Goal: Check status: Check status

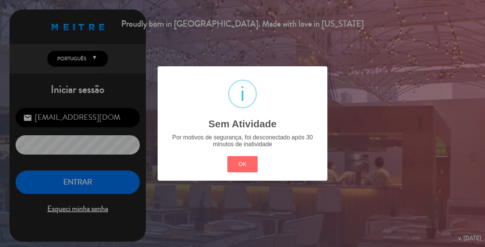
drag, startPoint x: 0, startPoint y: 0, endPoint x: 51, endPoint y: 1, distance: 50.8
click at [45, 11] on div "? ! i Sem Atividade × Por motivos de segurança, foi desconectado após 30 minuto…" at bounding box center [242, 123] width 485 height 247
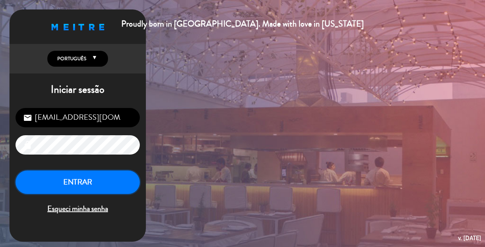
click at [95, 181] on button "ENTRAR" at bounding box center [78, 182] width 124 height 24
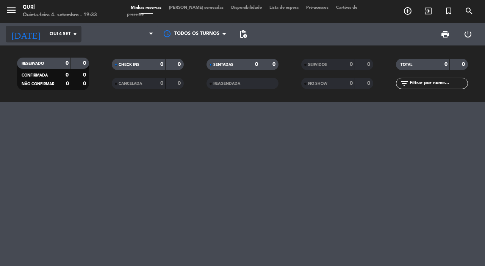
click at [51, 39] on input "Qui 4 set" at bounding box center [76, 34] width 60 height 13
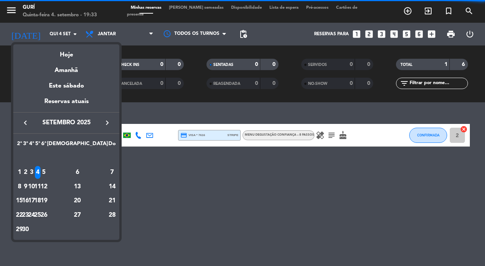
drag, startPoint x: 83, startPoint y: 170, endPoint x: 132, endPoint y: 46, distance: 133.4
click at [47, 169] on div "5" at bounding box center [44, 172] width 6 height 13
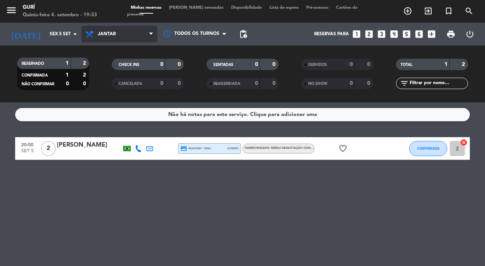
click at [122, 39] on span "Jantar" at bounding box center [119, 34] width 76 height 17
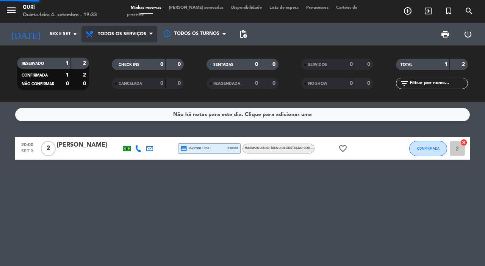
click at [120, 49] on div "menu Gurí Quinta-feira 4. setembro - 19:33 Minhas reservas Mesas semeadas Dispo…" at bounding box center [242, 51] width 485 height 102
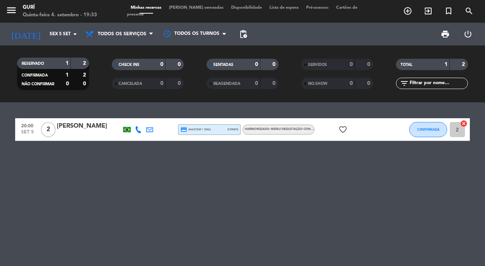
click at [126, 176] on div "20:00 [DATE] 2 [PERSON_NAME] credit_card master * 2561 stripe Harmonizado: MENU…" at bounding box center [242, 184] width 485 height 164
click at [50, 37] on input "Sex 5 set" at bounding box center [76, 34] width 60 height 13
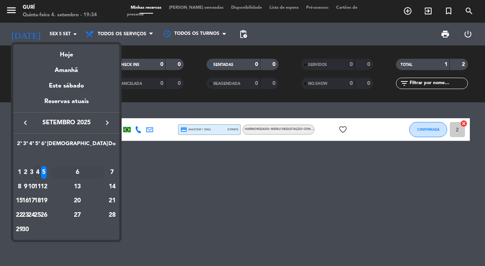
click at [94, 173] on div "6" at bounding box center [77, 172] width 55 height 13
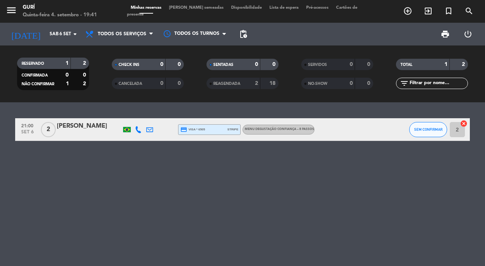
click at [87, 170] on div "21:00 [DATE] 2 [PERSON_NAME] credit_card visa * 6505 stripe MENU DEGUSTAÇÃO CON…" at bounding box center [242, 184] width 485 height 164
click at [57, 31] on input "Sáb 6 set" at bounding box center [76, 34] width 60 height 13
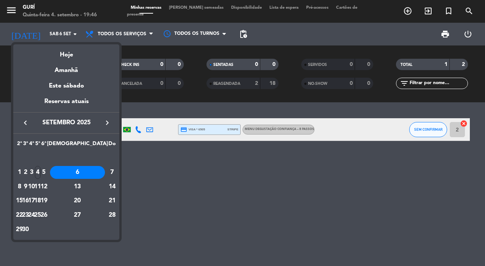
drag, startPoint x: 66, startPoint y: 168, endPoint x: 93, endPoint y: 66, distance: 105.4
click at [41, 166] on div "4" at bounding box center [38, 172] width 6 height 13
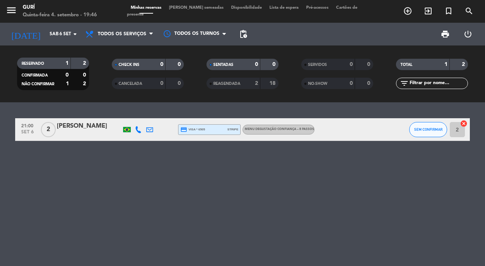
type input "Qui 4 set"
